Goal: Navigation & Orientation: Find specific page/section

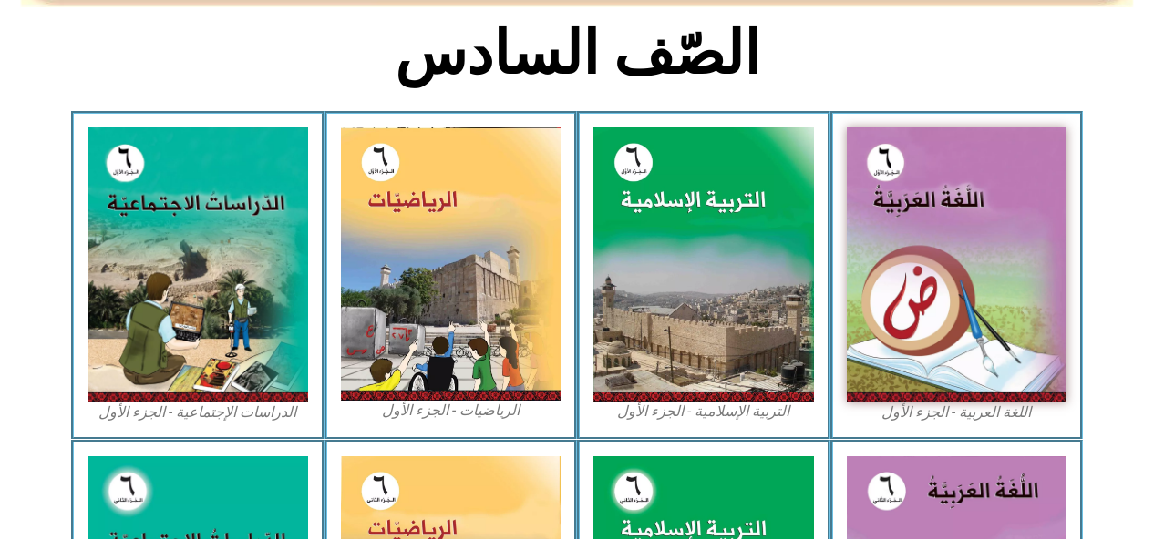
scroll to position [467, 0]
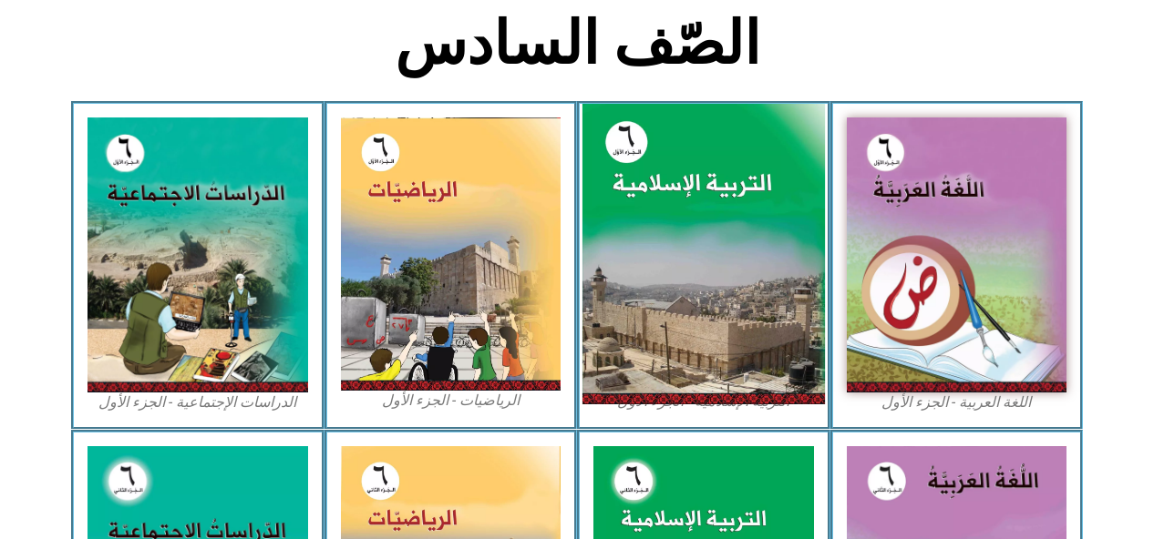
click at [721, 275] on img at bounding box center [703, 255] width 242 height 302
click at [743, 324] on img at bounding box center [703, 255] width 242 height 302
click at [713, 308] on img at bounding box center [703, 255] width 242 height 302
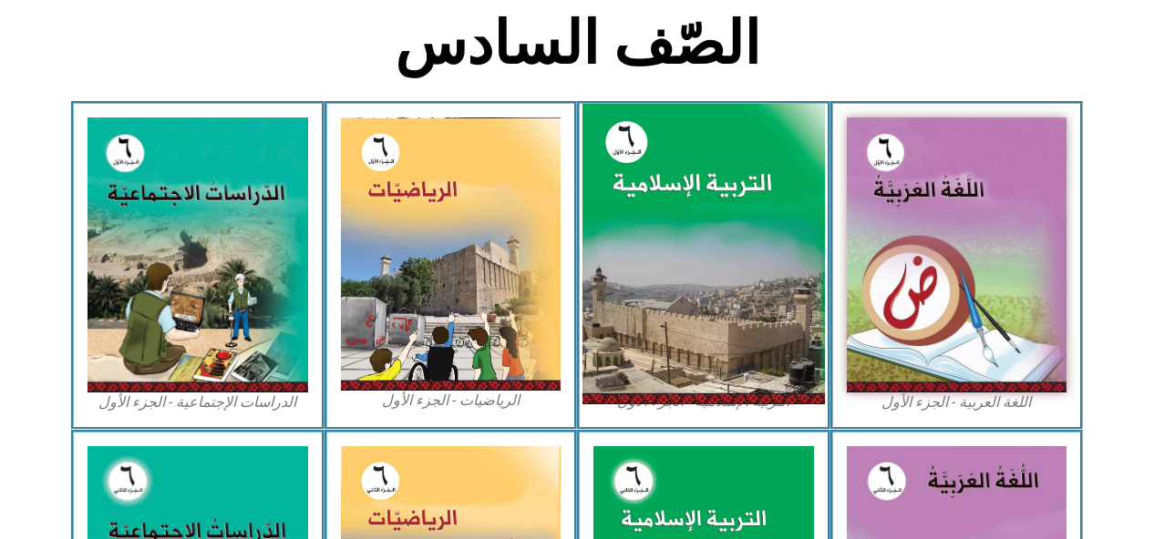
click at [704, 300] on img at bounding box center [703, 255] width 242 height 302
click at [688, 265] on img at bounding box center [703, 255] width 242 height 302
click at [682, 263] on img at bounding box center [703, 255] width 242 height 302
click at [690, 269] on img at bounding box center [703, 255] width 242 height 302
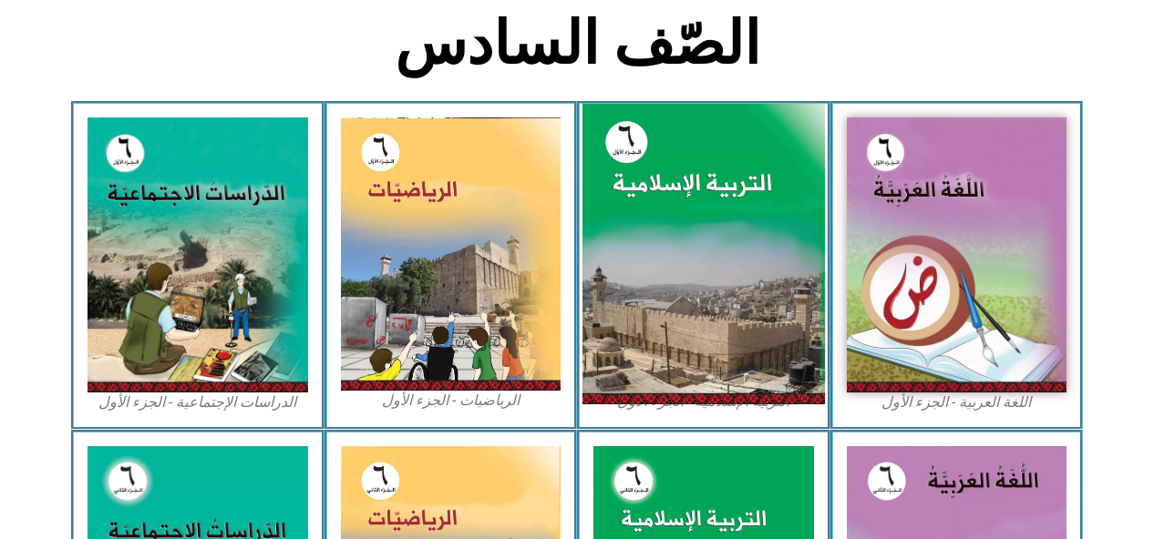
click at [694, 280] on img at bounding box center [703, 255] width 242 height 302
click at [698, 287] on img at bounding box center [703, 255] width 242 height 302
click at [681, 296] on img at bounding box center [703, 255] width 242 height 302
click at [682, 304] on img at bounding box center [703, 255] width 242 height 302
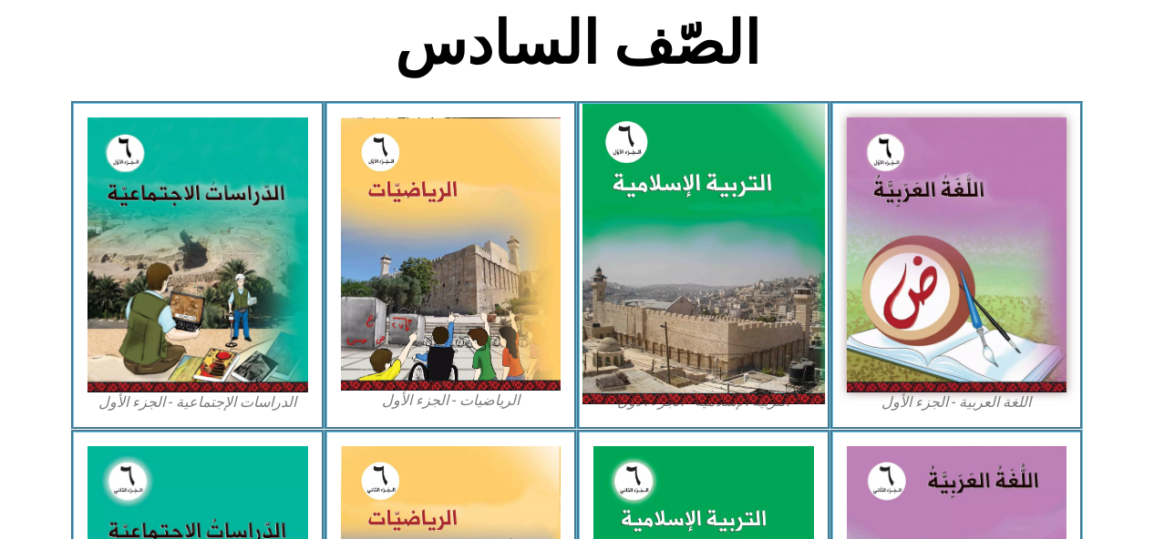
click at [682, 316] on img at bounding box center [703, 255] width 242 height 302
click at [684, 321] on img at bounding box center [703, 255] width 242 height 302
click at [691, 324] on img at bounding box center [703, 255] width 242 height 302
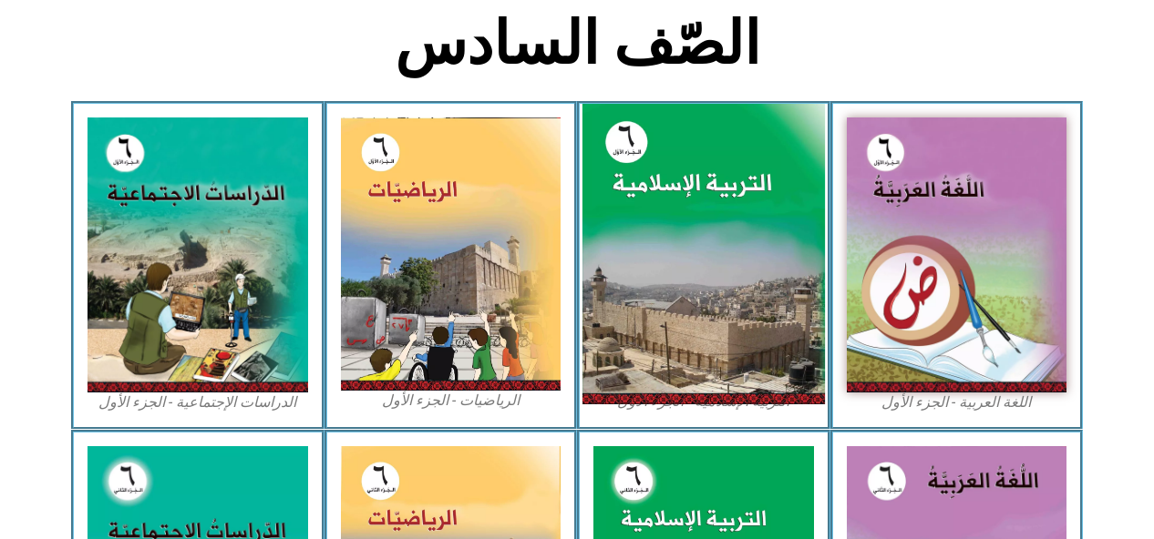
click at [698, 246] on img at bounding box center [703, 255] width 242 height 302
click at [697, 257] on img at bounding box center [703, 255] width 242 height 302
click at [703, 265] on img at bounding box center [703, 255] width 242 height 302
click at [715, 271] on img at bounding box center [703, 255] width 242 height 302
click at [762, 341] on img at bounding box center [703, 255] width 242 height 302
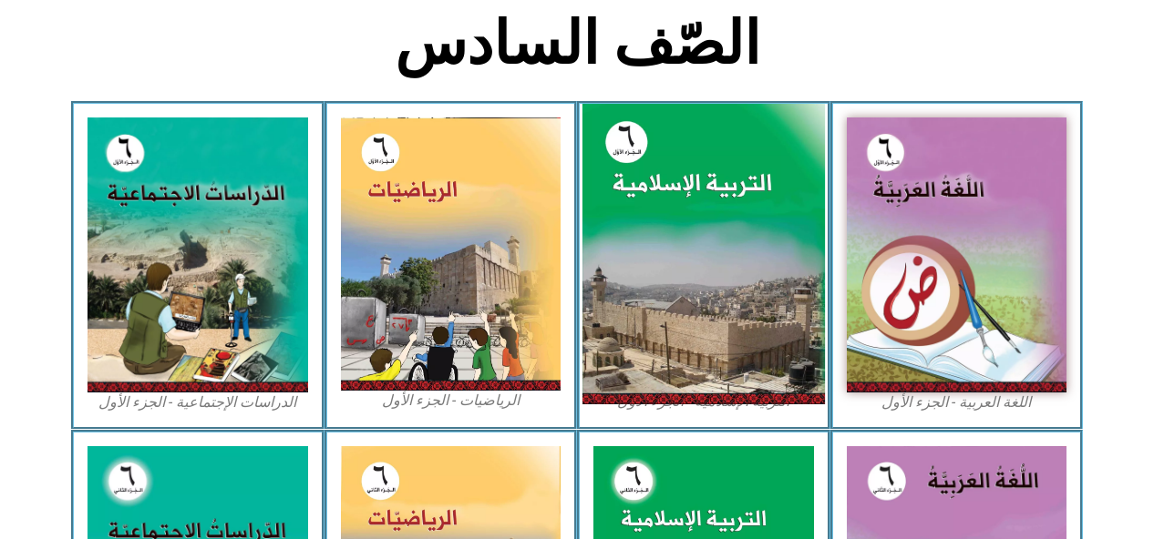
click at [727, 347] on img at bounding box center [703, 255] width 242 height 302
click at [734, 362] on img at bounding box center [703, 255] width 242 height 302
click at [727, 272] on img at bounding box center [703, 255] width 242 height 302
click at [652, 300] on img at bounding box center [703, 255] width 242 height 302
click at [679, 326] on img at bounding box center [703, 255] width 242 height 302
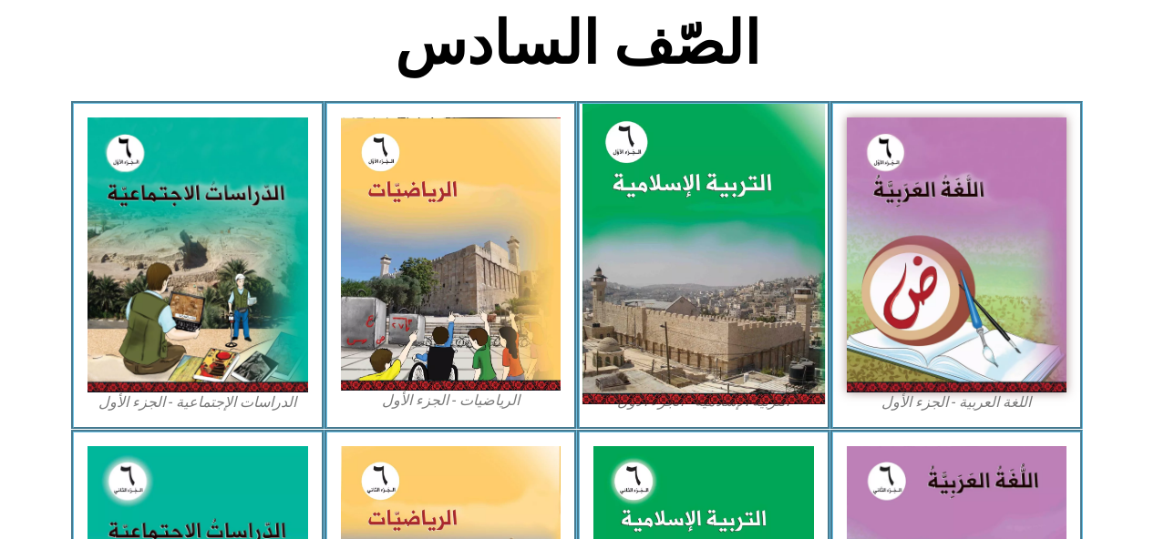
click at [679, 326] on img at bounding box center [703, 255] width 242 height 302
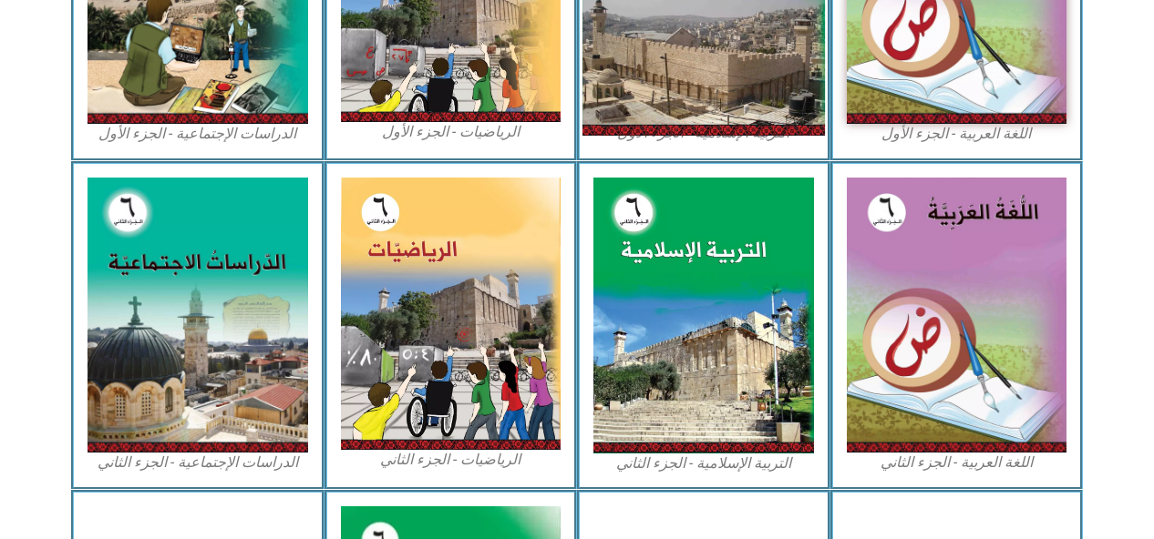
scroll to position [768, 0]
